Goal: Understand process/instructions

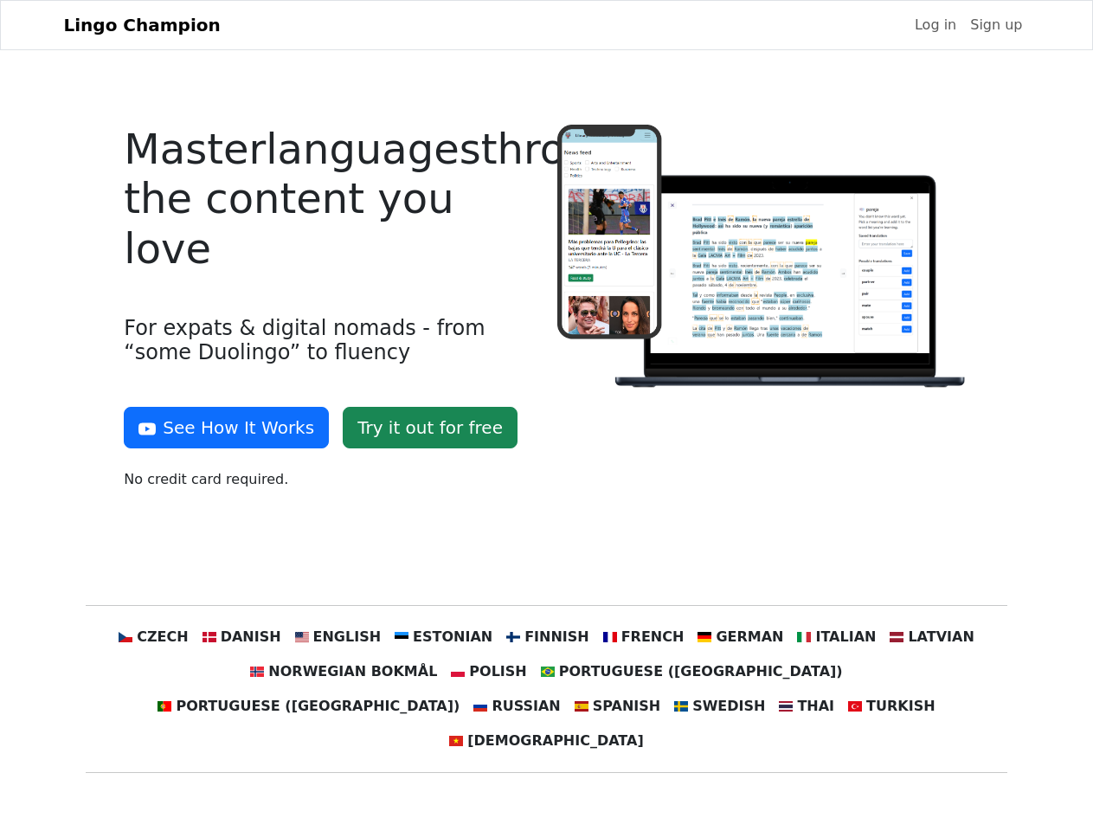
click at [547, 415] on div at bounding box center [763, 314] width 433 height 379
click at [220, 427] on button "See How It Works" at bounding box center [226, 428] width 205 height 42
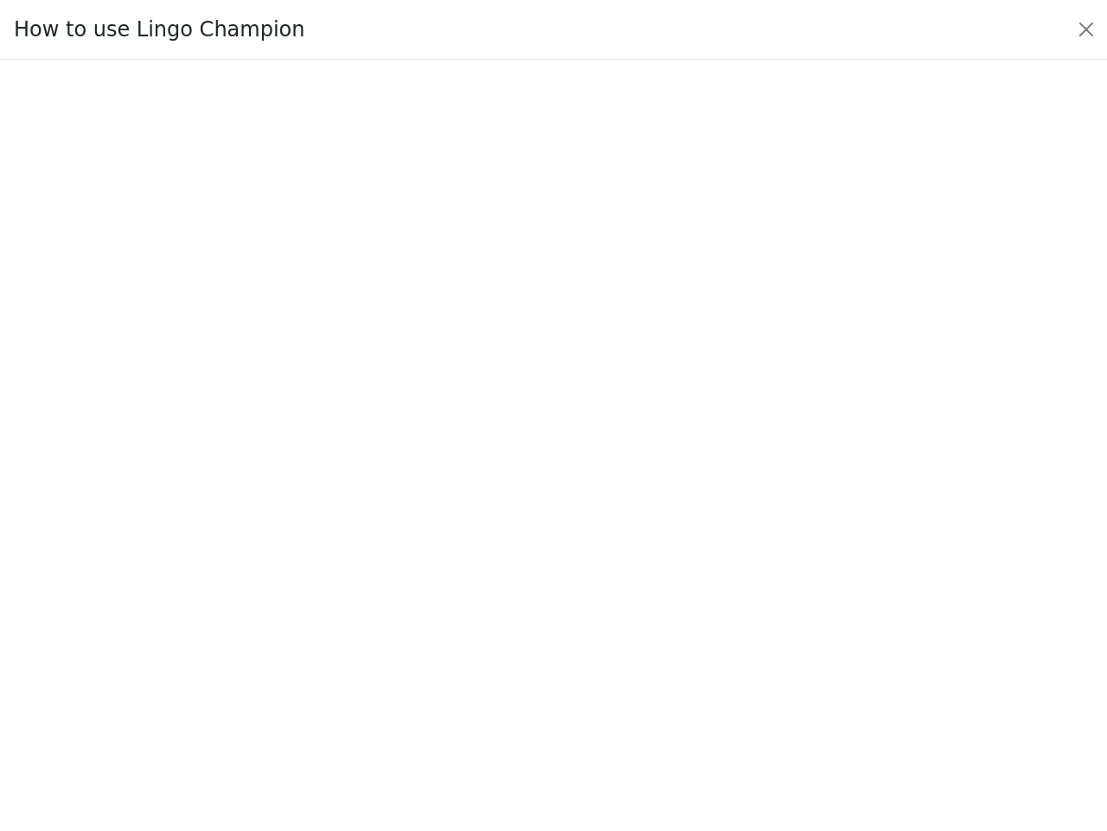
click at [186, 637] on div at bounding box center [554, 445] width 1026 height 607
click at [267, 637] on div at bounding box center [554, 445] width 1026 height 607
click at [355, 637] on div at bounding box center [554, 445] width 1026 height 607
click at [450, 637] on div at bounding box center [554, 445] width 1026 height 607
click at [545, 637] on div at bounding box center [554, 445] width 1026 height 607
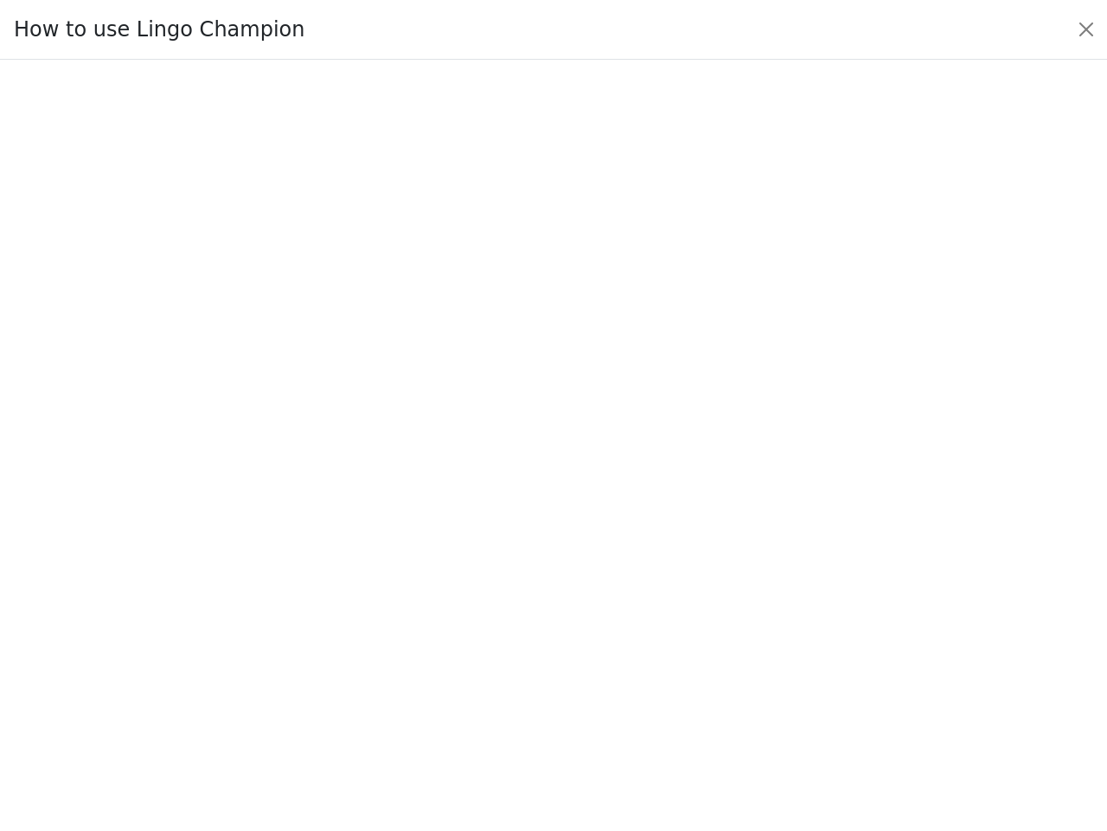
click at [632, 637] on div at bounding box center [554, 445] width 1026 height 607
click at [721, 637] on div at bounding box center [554, 445] width 1026 height 607
click at [810, 637] on div at bounding box center [554, 445] width 1026 height 607
